Goal: Check status: Check status

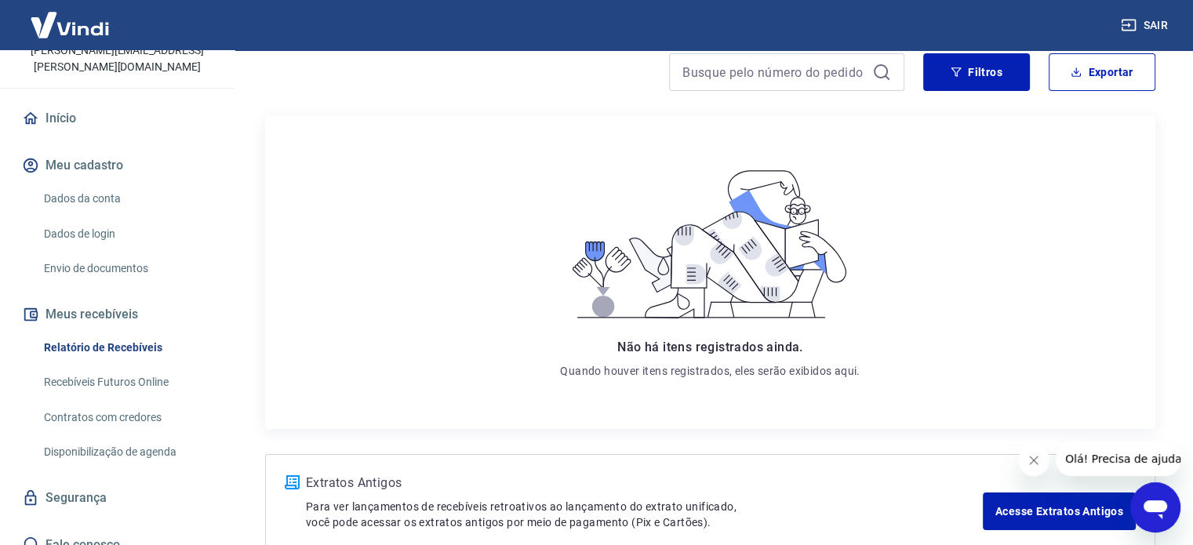
scroll to position [233, 0]
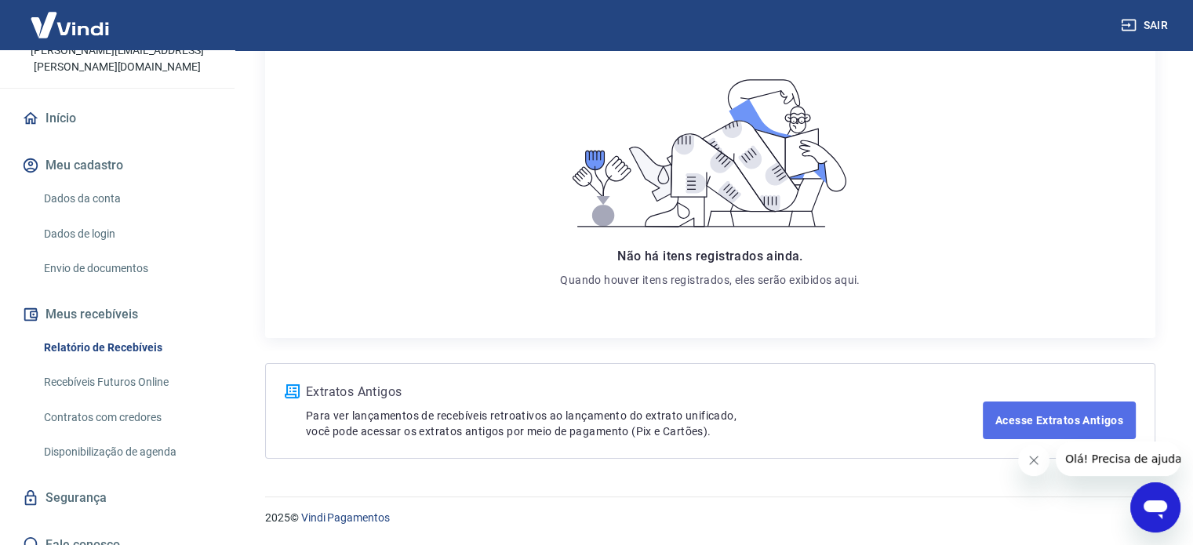
click at [1055, 420] on link "Acesse Extratos Antigos" at bounding box center [1059, 421] width 153 height 38
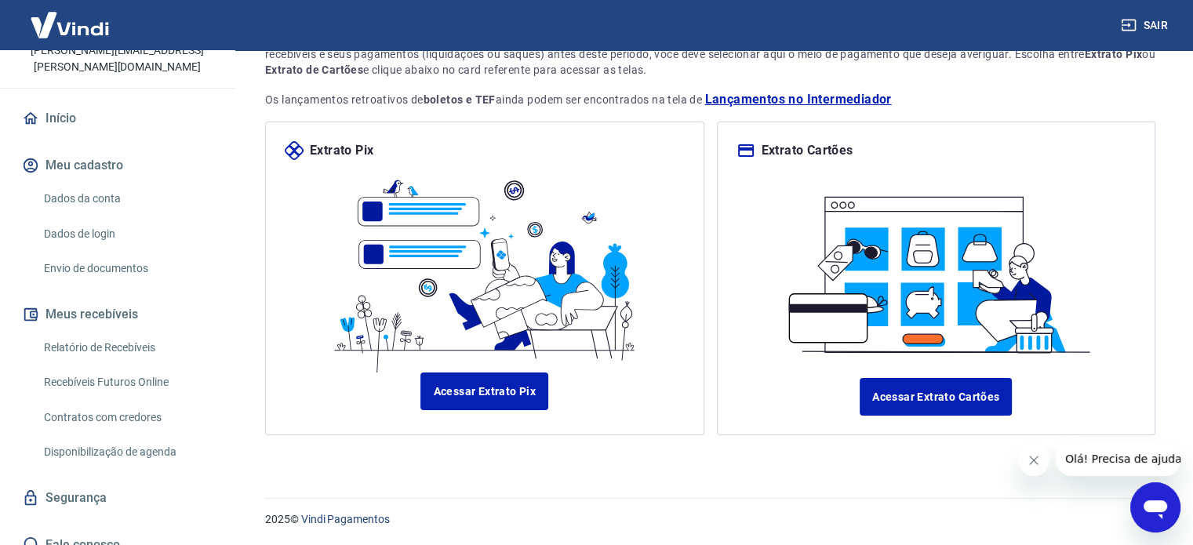
scroll to position [135, 0]
click at [916, 398] on link "Acessar Extrato Cartões" at bounding box center [936, 397] width 152 height 38
